Goal: Task Accomplishment & Management: Manage account settings

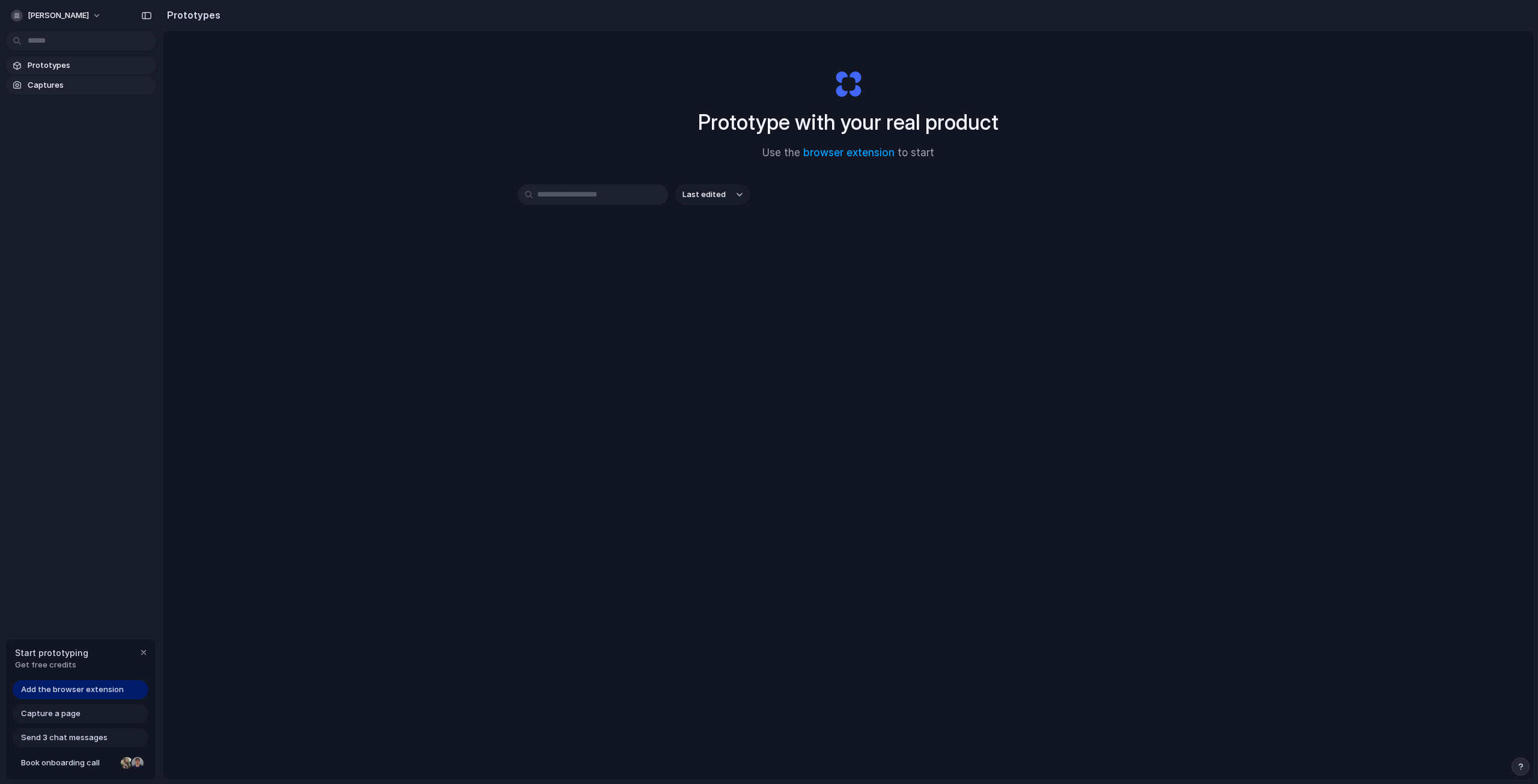
click at [101, 91] on span "Captures" at bounding box center [89, 85] width 124 height 12
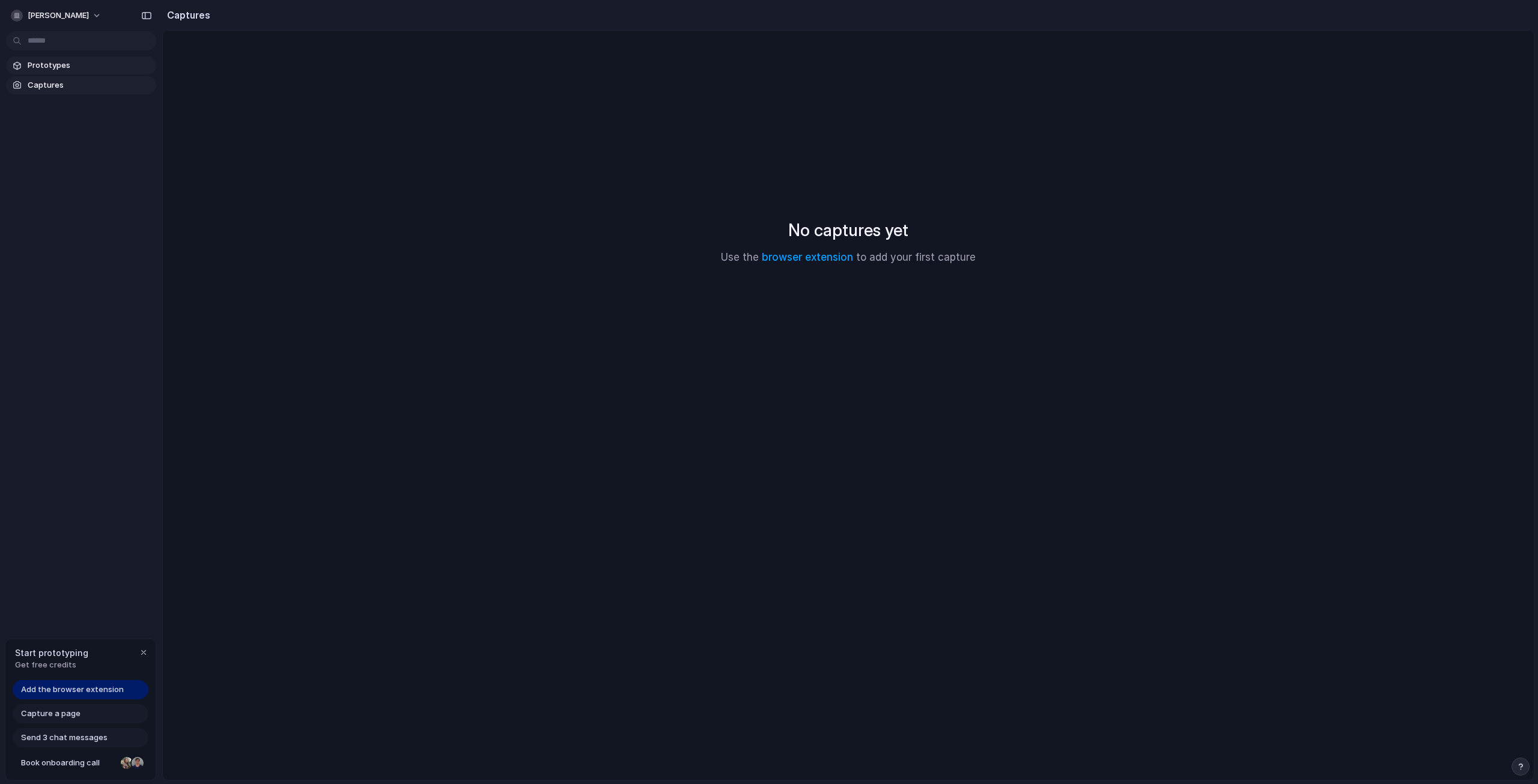
click at [103, 71] on link "Prototypes" at bounding box center [81, 65] width 150 height 18
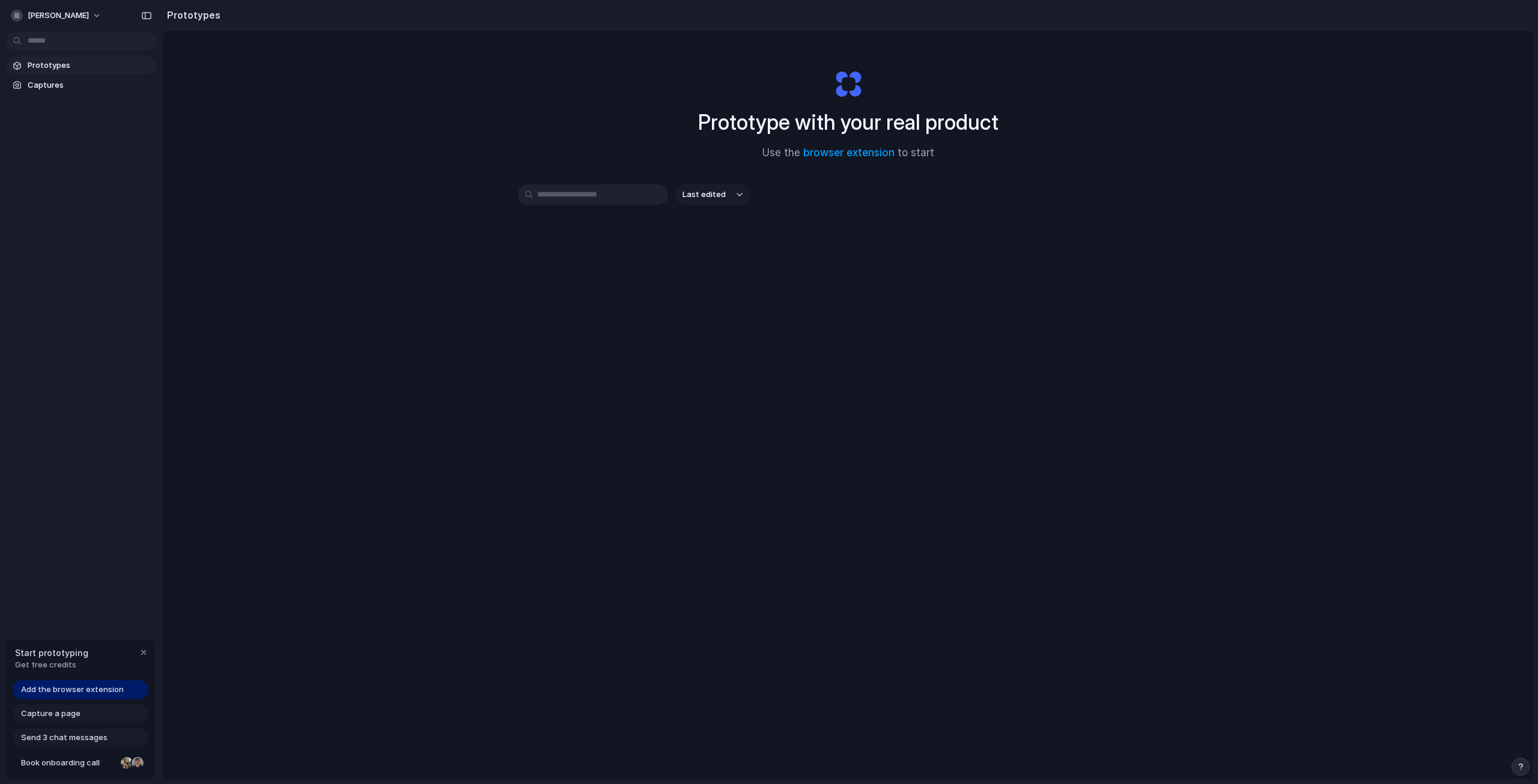
click at [55, 665] on span "Get free credits" at bounding box center [51, 665] width 73 height 12
click at [1444, 20] on section "Prototypes" at bounding box center [848, 15] width 1372 height 30
click at [715, 201] on button "Last edited" at bounding box center [712, 194] width 74 height 21
click at [125, 20] on div "[PERSON_NAME]" at bounding box center [81, 14] width 162 height 29
click at [89, 21] on span "[PERSON_NAME]" at bounding box center [58, 16] width 61 height 12
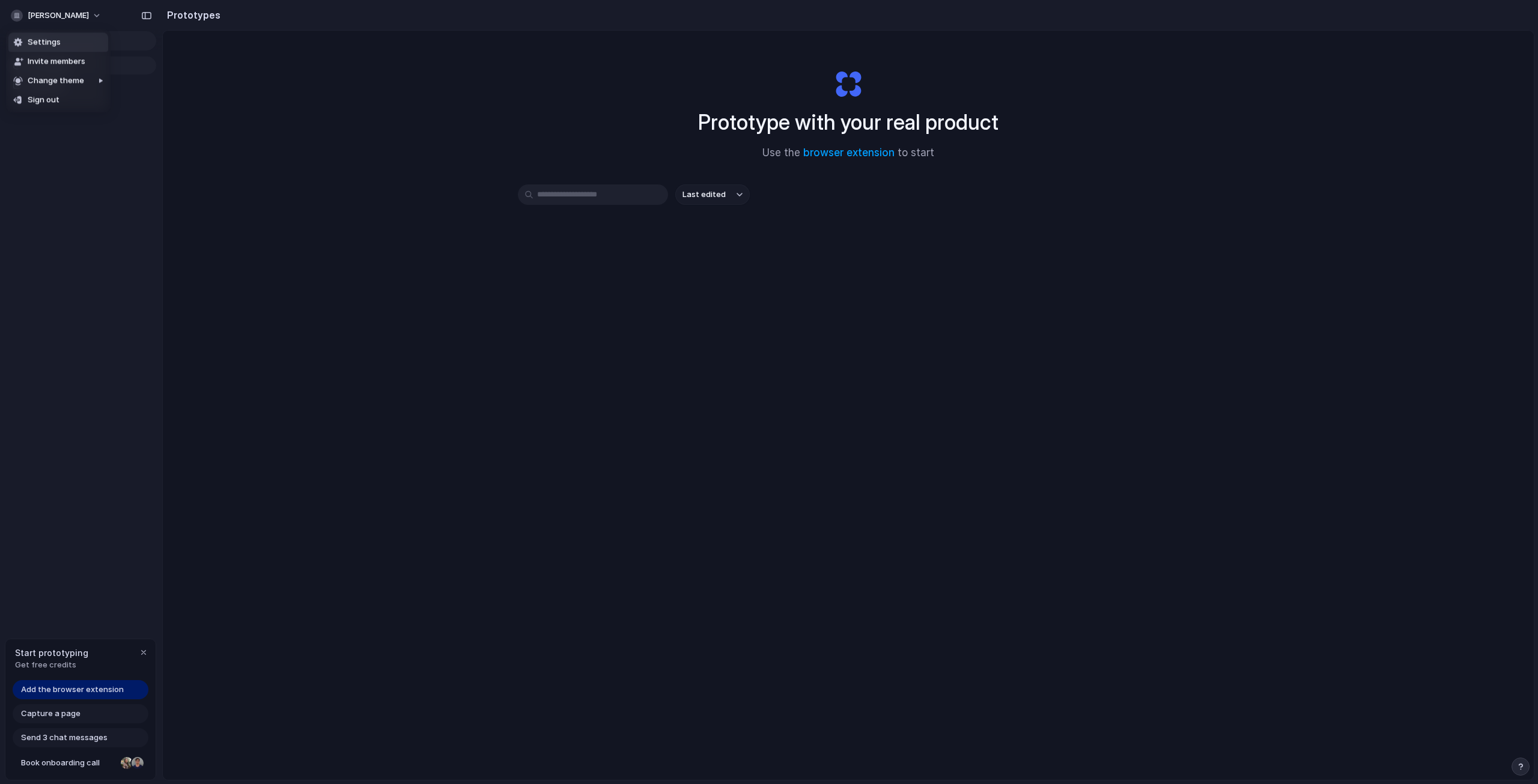
click at [32, 43] on span "Settings" at bounding box center [44, 42] width 33 height 11
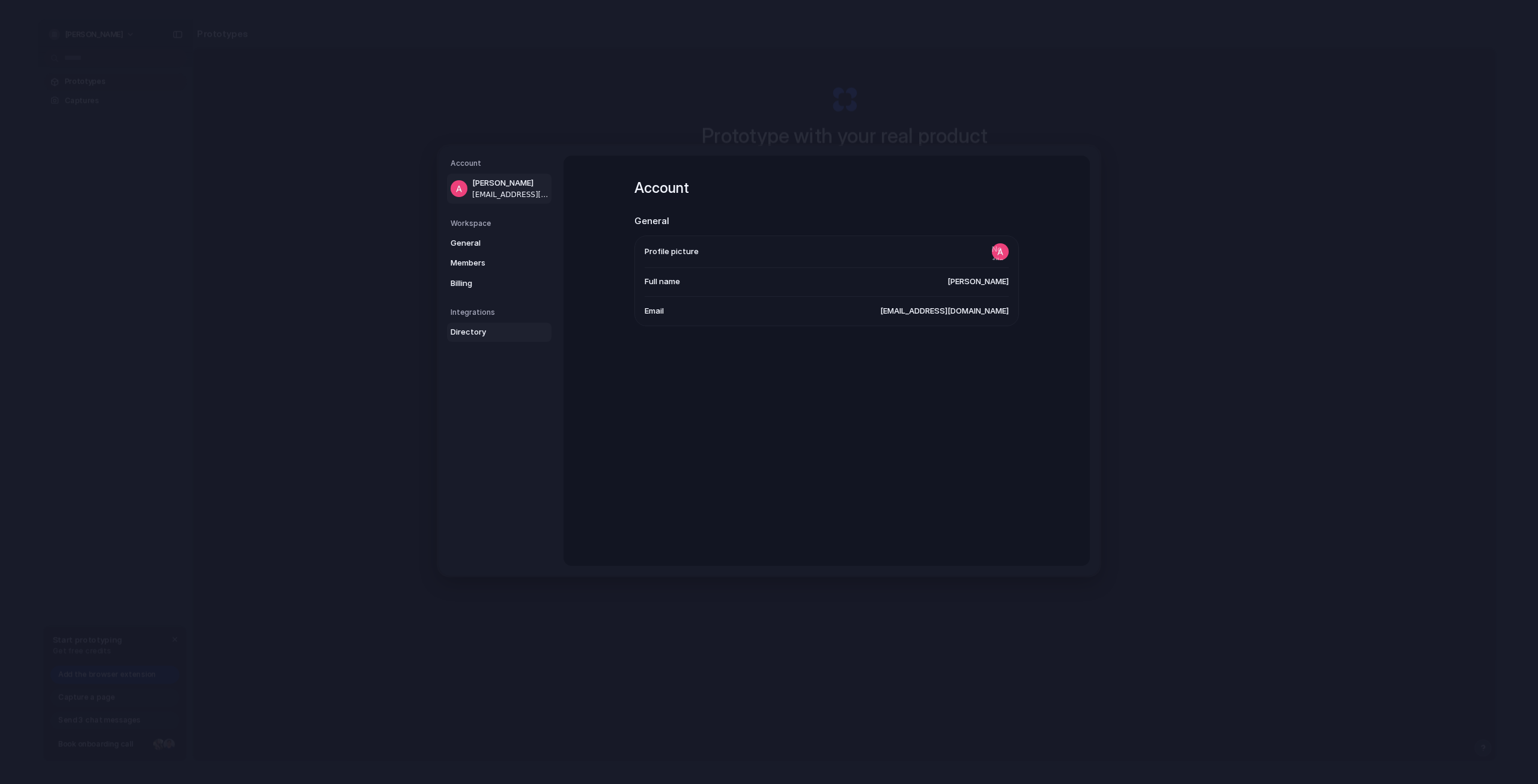
click at [472, 330] on span "Directory" at bounding box center [489, 332] width 77 height 12
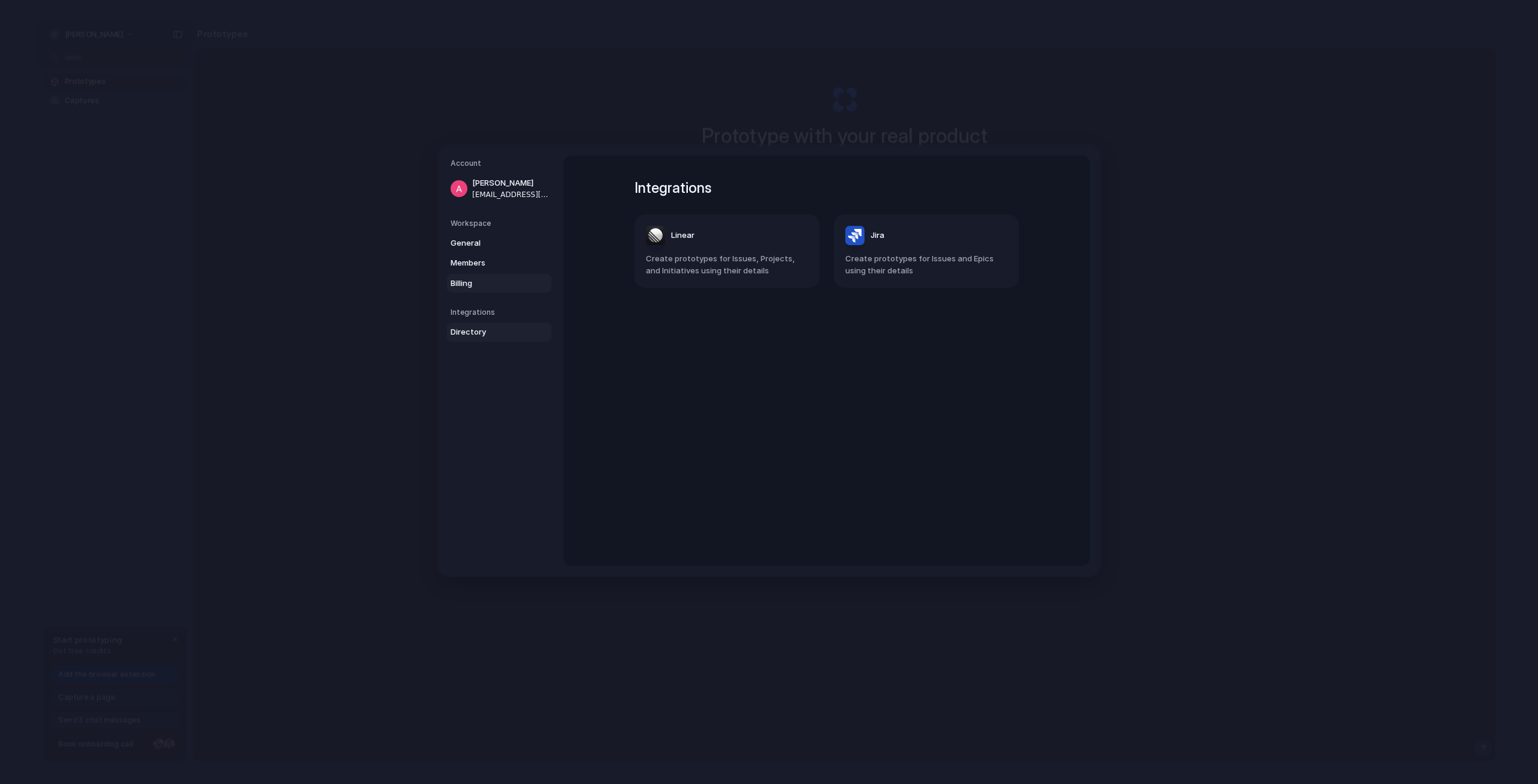
click at [467, 283] on span "Billing" at bounding box center [489, 283] width 77 height 12
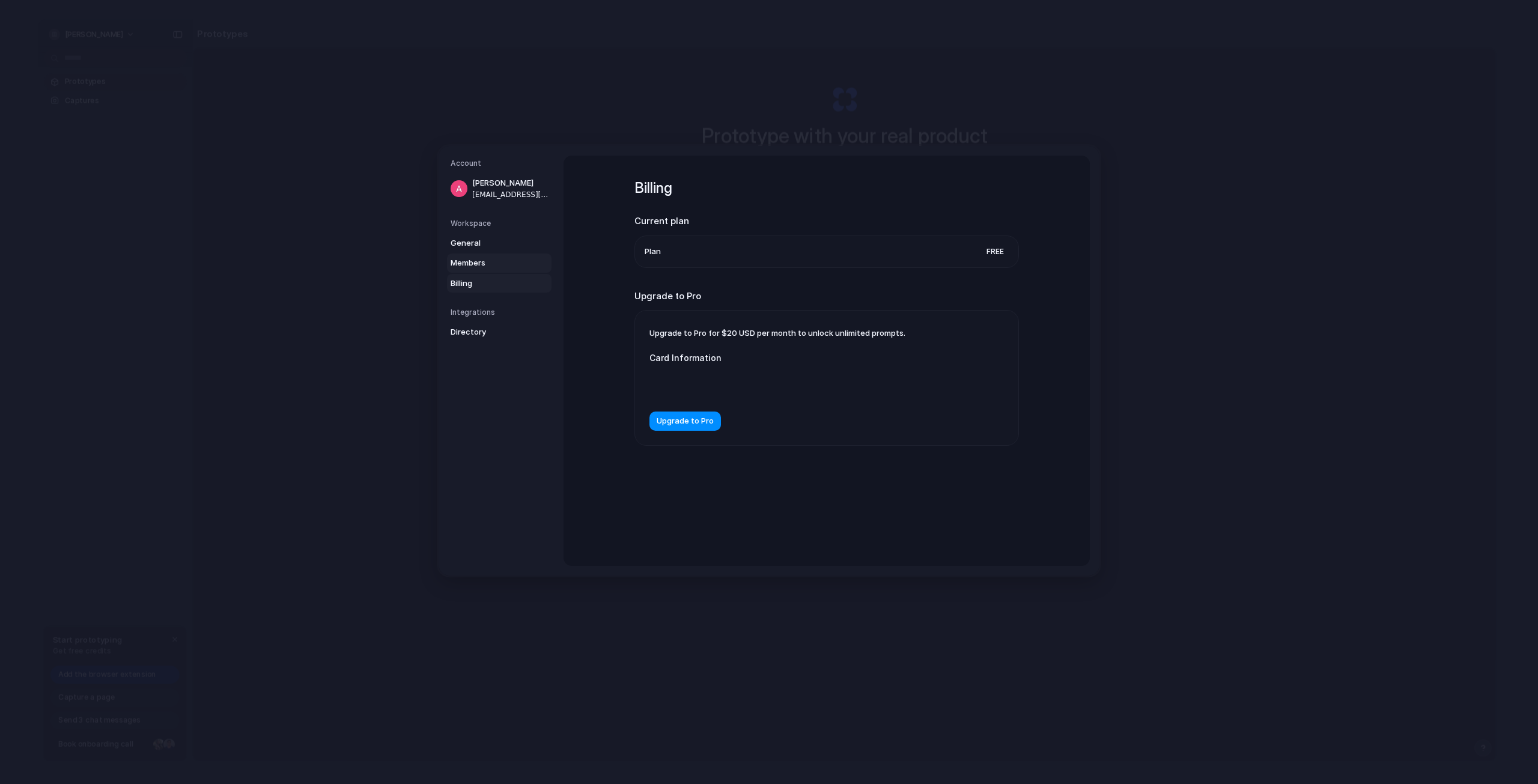
click at [479, 260] on span "Members" at bounding box center [489, 263] width 77 height 12
click at [484, 239] on span "General" at bounding box center [489, 243] width 77 height 12
